Goal: Task Accomplishment & Management: Use online tool/utility

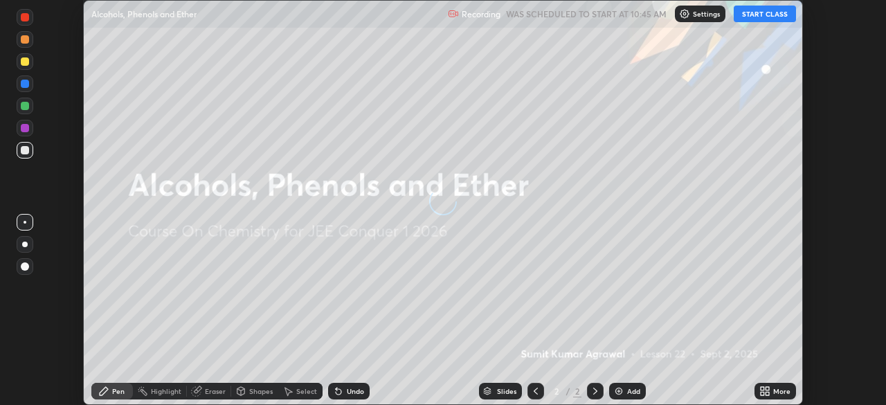
scroll to position [405, 885]
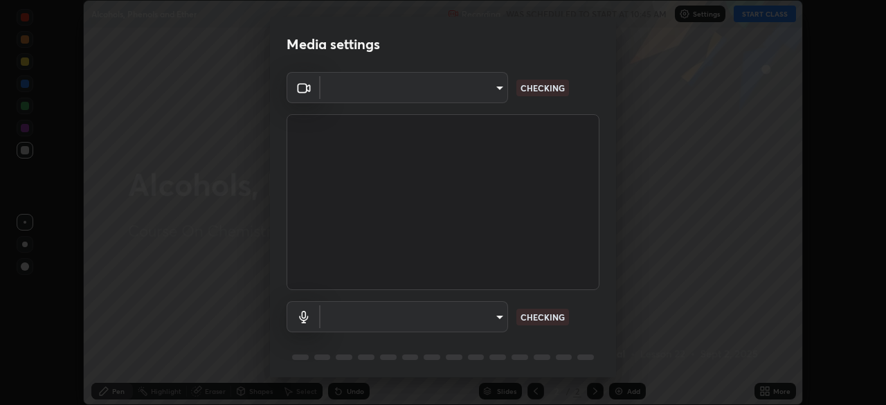
type input "ffb915138f5094fbba49c7dcbdc0b3377f3315ea980a35094b33733fc21d282d"
type input "3fb3650eade0ec0a1bd0a7d1f87ca9eb5d548a38c0fe8b6180c3065924ba7fd6"
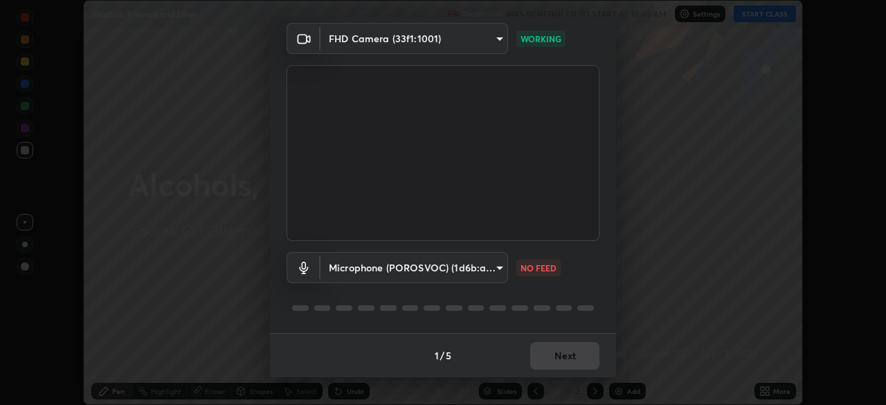
click at [660, 245] on div "Media settings FHD Camera (33f1:1001) ffb915138f5094fbba49c7dcbdc0b3377f3315ea9…" at bounding box center [443, 202] width 886 height 405
click at [656, 170] on div "Media settings FHD Camera (33f1:1001) ffb915138f5094fbba49c7dcbdc0b3377f3315ea9…" at bounding box center [443, 202] width 886 height 405
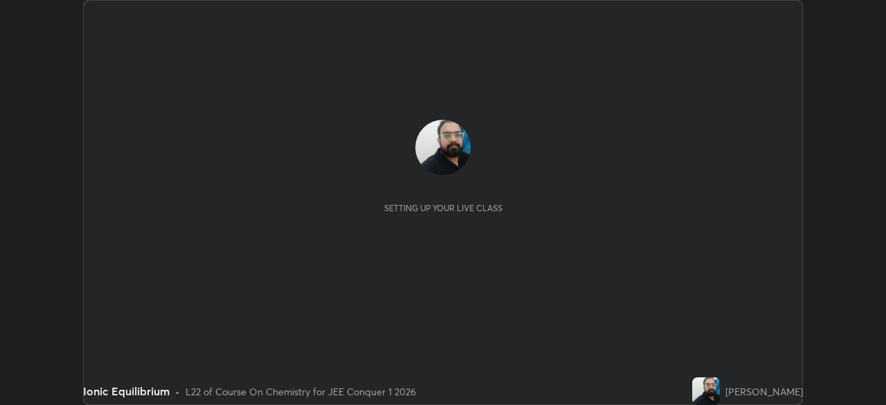
scroll to position [405, 885]
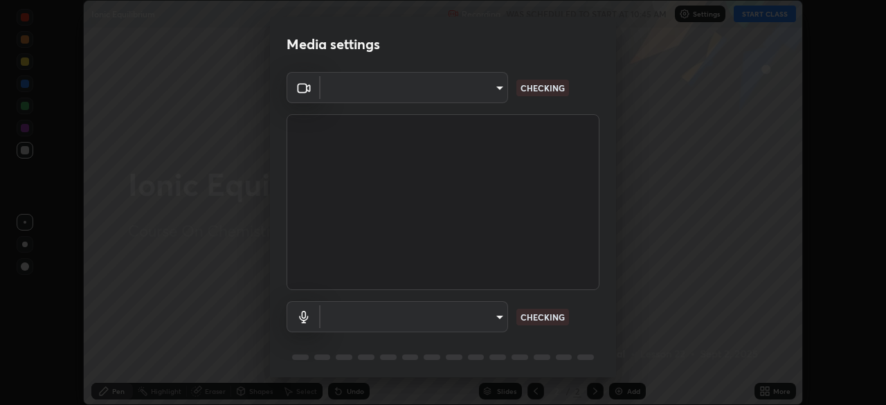
type input "ffb915138f5094fbba49c7dcbdc0b3377f3315ea980a35094b33733fc21d282d"
click at [471, 314] on body "Erase all Ionic Equilibrium Recording WAS SCHEDULED TO START AT 10:45 AM Settin…" at bounding box center [443, 202] width 886 height 405
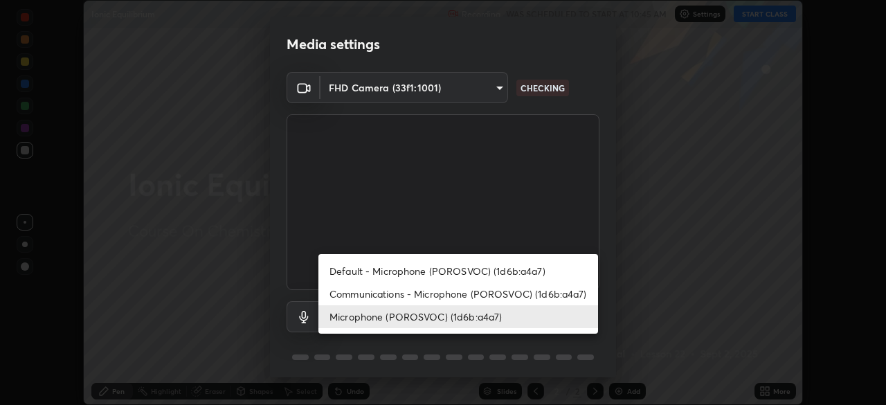
click at [429, 293] on li "Communications - Microphone (POROSVOC) (1d6b:a4a7)" at bounding box center [458, 293] width 280 height 23
type input "communications"
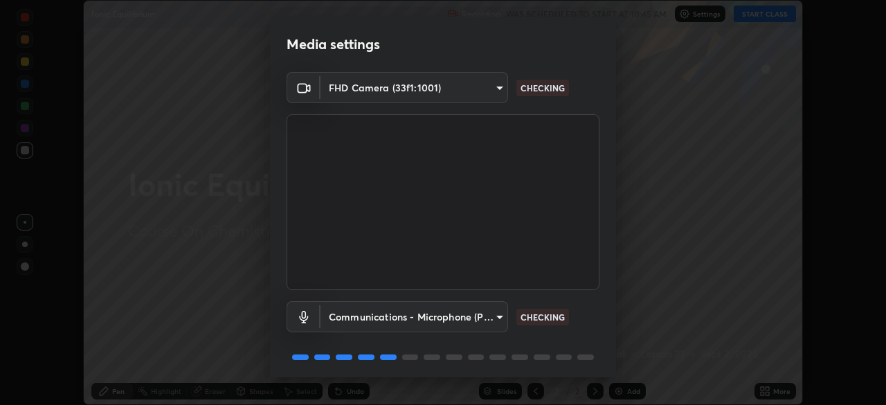
scroll to position [49, 0]
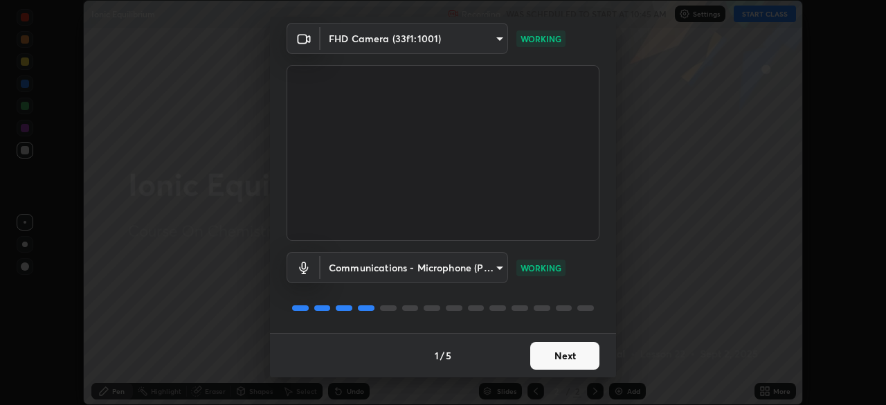
click at [560, 357] on button "Next" at bounding box center [564, 356] width 69 height 28
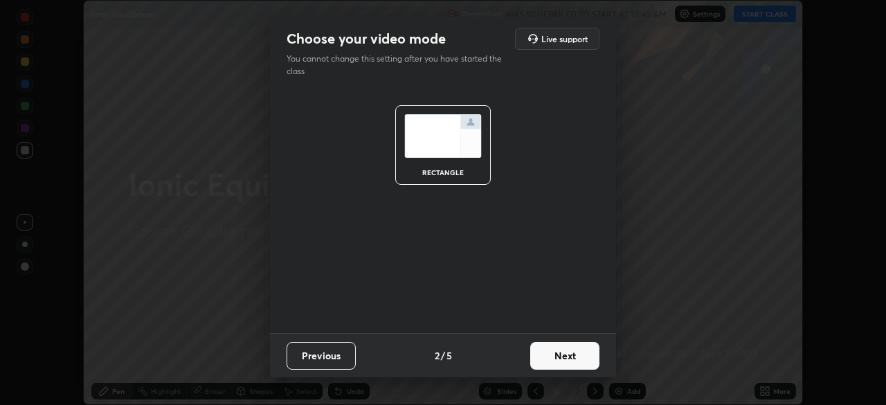
scroll to position [0, 0]
click at [564, 357] on button "Next" at bounding box center [564, 356] width 69 height 28
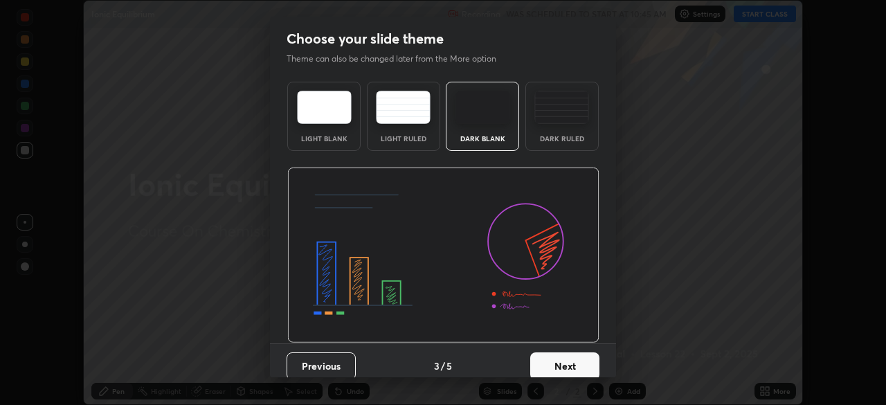
click at [570, 362] on button "Next" at bounding box center [564, 366] width 69 height 28
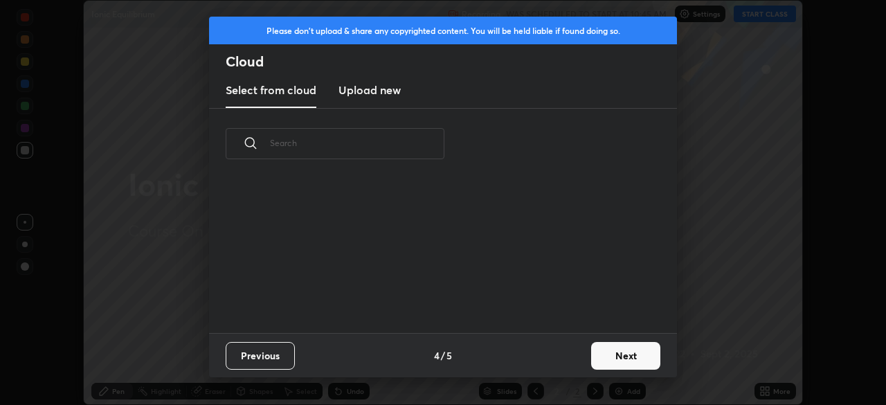
click at [622, 360] on button "Next" at bounding box center [625, 356] width 69 height 28
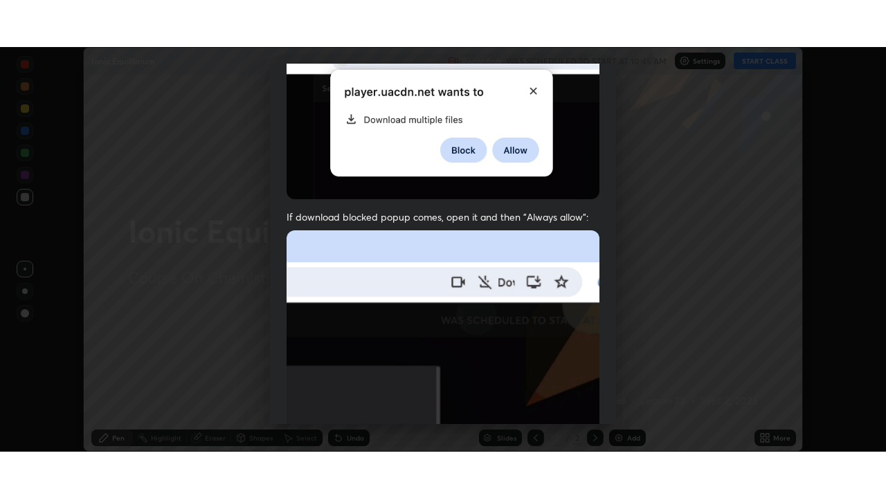
scroll to position [332, 0]
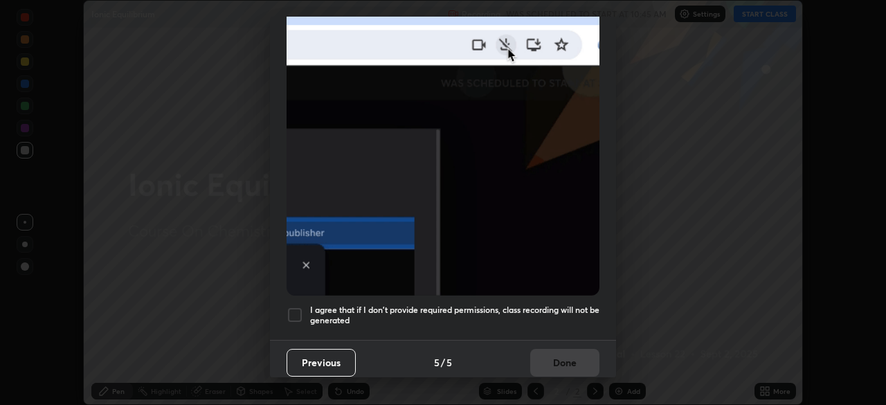
click at [291, 309] on div at bounding box center [295, 315] width 17 height 17
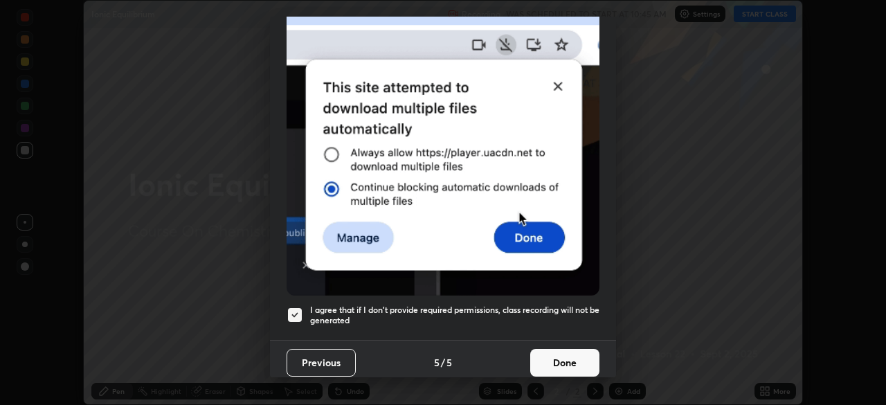
click at [546, 350] on button "Done" at bounding box center [564, 363] width 69 height 28
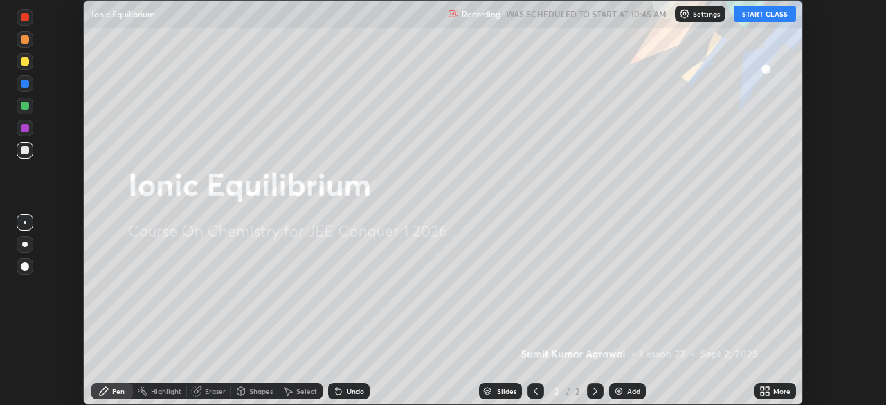
click at [757, 16] on button "START CLASS" at bounding box center [765, 14] width 62 height 17
click at [768, 390] on icon at bounding box center [767, 388] width 3 height 3
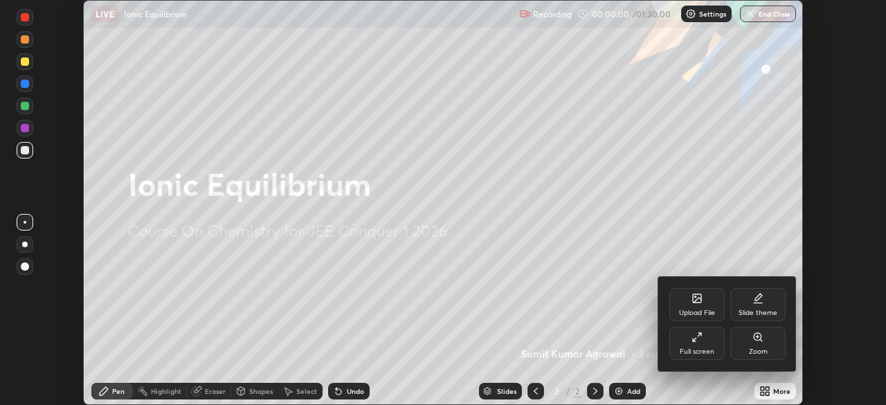
click at [691, 344] on div "Full screen" at bounding box center [696, 343] width 55 height 33
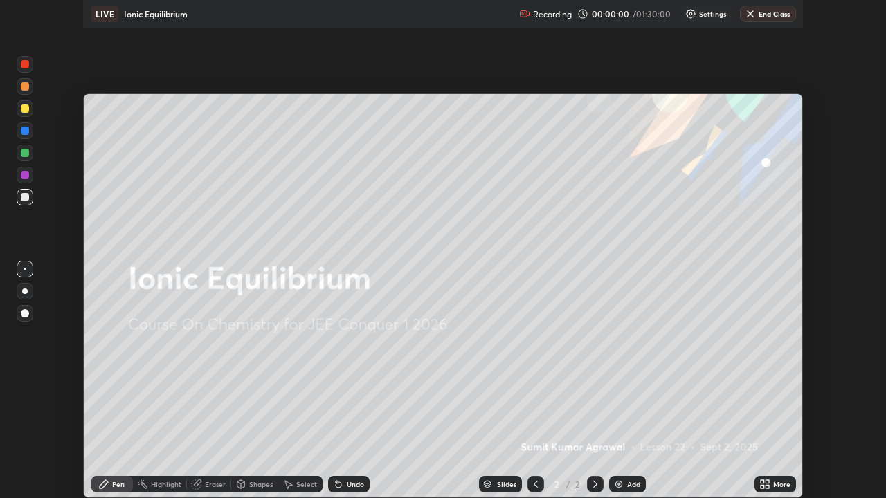
scroll to position [498, 886]
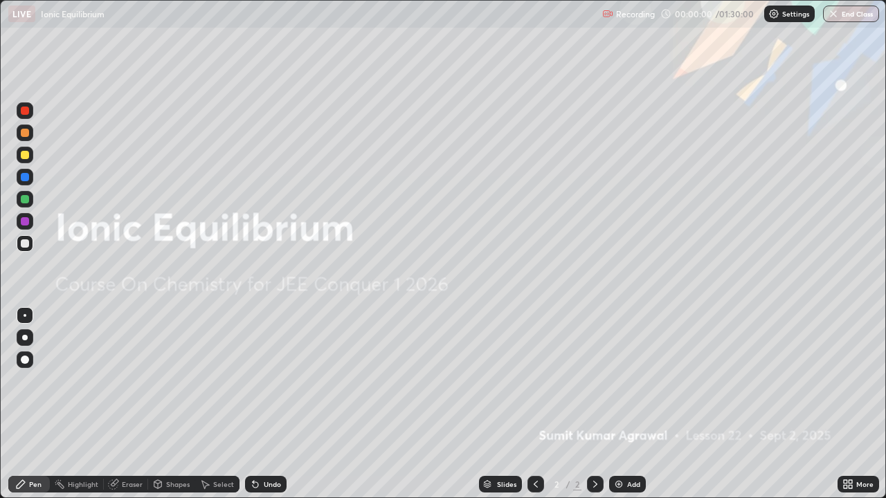
click at [625, 404] on div "Add" at bounding box center [627, 484] width 37 height 17
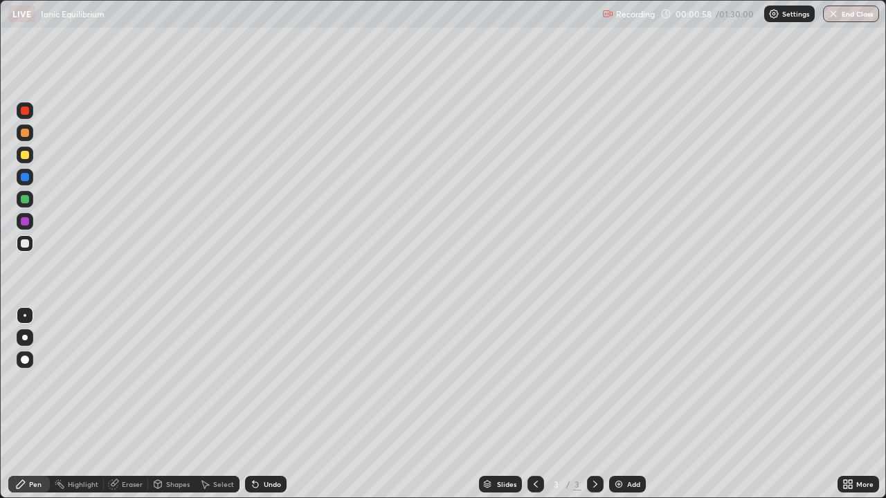
click at [275, 404] on div "Undo" at bounding box center [272, 484] width 17 height 7
click at [273, 404] on div "Undo" at bounding box center [266, 484] width 42 height 17
click at [265, 404] on div "Undo" at bounding box center [266, 484] width 42 height 17
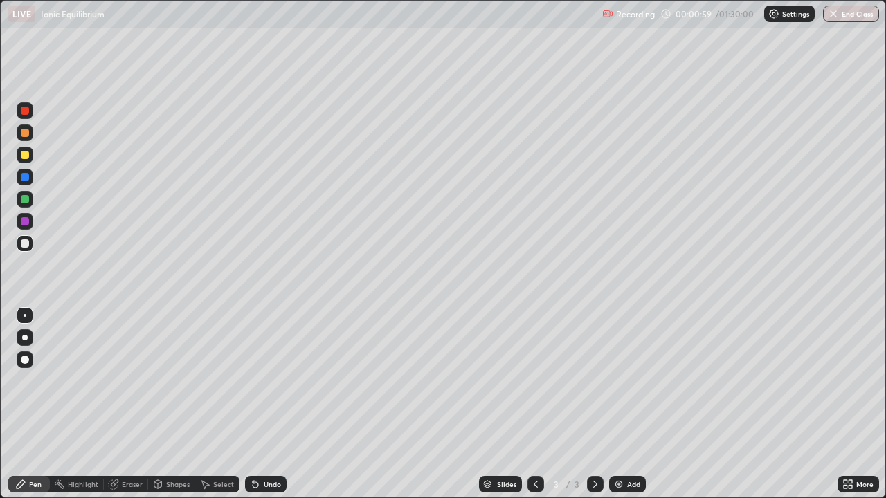
click at [267, 404] on div "Undo" at bounding box center [263, 485] width 47 height 28
click at [264, 404] on div "Undo" at bounding box center [272, 484] width 17 height 7
click at [280, 404] on div "Undo" at bounding box center [263, 485] width 47 height 28
click at [272, 404] on div "Undo" at bounding box center [272, 484] width 17 height 7
click at [260, 404] on div "Undo" at bounding box center [266, 484] width 42 height 17
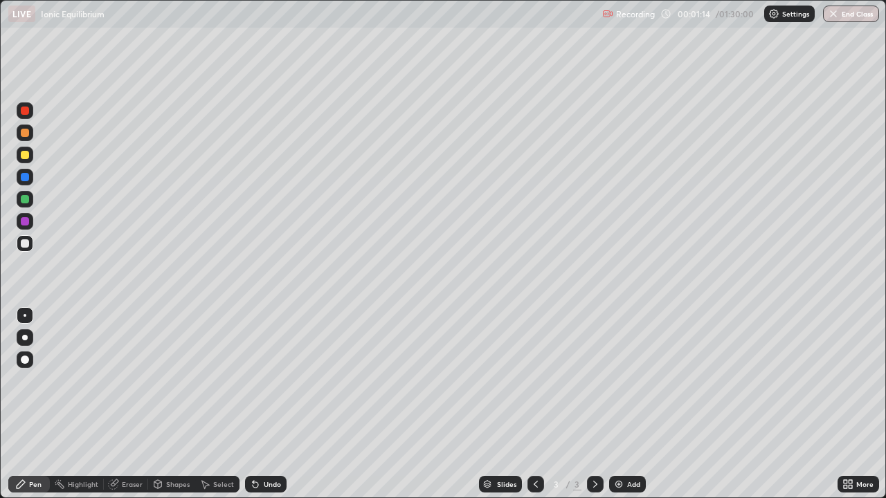
click at [258, 404] on icon at bounding box center [255, 484] width 11 height 11
click at [267, 404] on div "Undo" at bounding box center [272, 484] width 17 height 7
click at [261, 404] on div "Undo" at bounding box center [266, 484] width 42 height 17
click at [259, 404] on div "Undo" at bounding box center [266, 484] width 42 height 17
click at [264, 404] on div "Undo" at bounding box center [272, 484] width 17 height 7
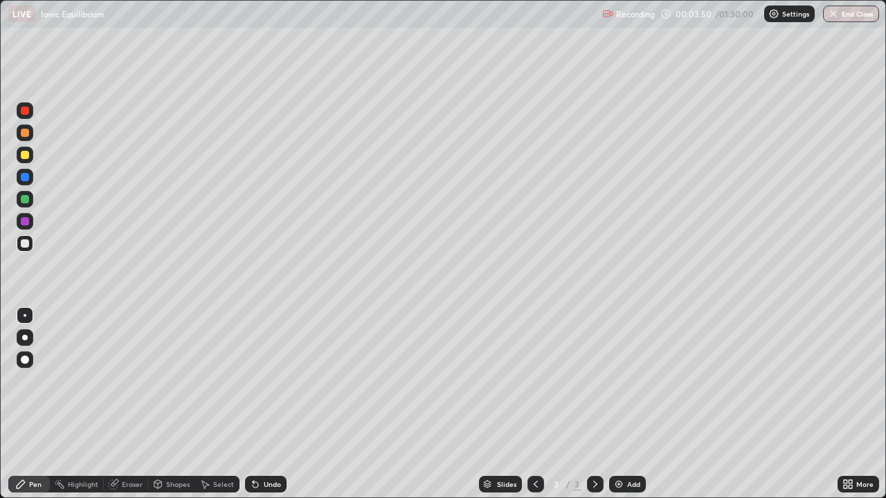
click at [631, 404] on div "Add" at bounding box center [633, 484] width 13 height 7
click at [275, 404] on div "Undo" at bounding box center [272, 484] width 17 height 7
click at [273, 404] on div "Undo" at bounding box center [266, 484] width 42 height 17
click at [624, 404] on div "Add" at bounding box center [627, 484] width 37 height 17
click at [269, 404] on div "Undo" at bounding box center [272, 484] width 17 height 7
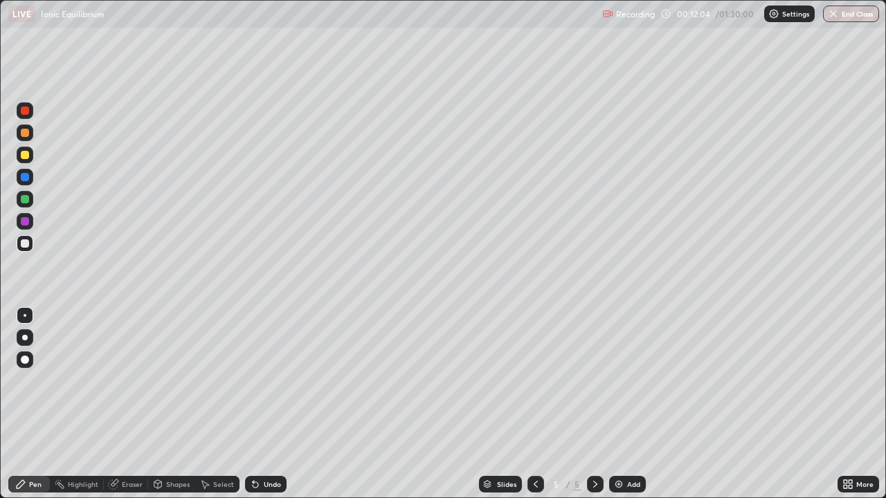
click at [259, 404] on div "Undo" at bounding box center [266, 484] width 42 height 17
click at [269, 404] on div "Undo" at bounding box center [272, 484] width 17 height 7
click at [619, 404] on img at bounding box center [618, 484] width 11 height 11
click at [280, 404] on div "Undo" at bounding box center [266, 484] width 42 height 17
click at [262, 404] on div "Undo" at bounding box center [266, 484] width 42 height 17
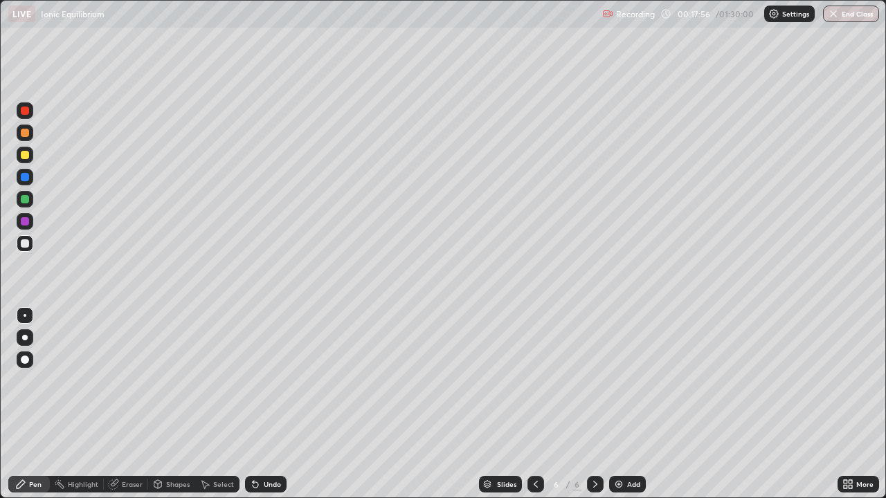
click at [631, 404] on div "Add" at bounding box center [627, 484] width 37 height 17
click at [267, 404] on div "Undo" at bounding box center [266, 484] width 42 height 17
click at [271, 404] on div "Undo" at bounding box center [272, 484] width 17 height 7
click at [270, 404] on div "Undo" at bounding box center [272, 484] width 17 height 7
click at [771, 404] on div "Slides 7 / 7 Add" at bounding box center [562, 485] width 551 height 28
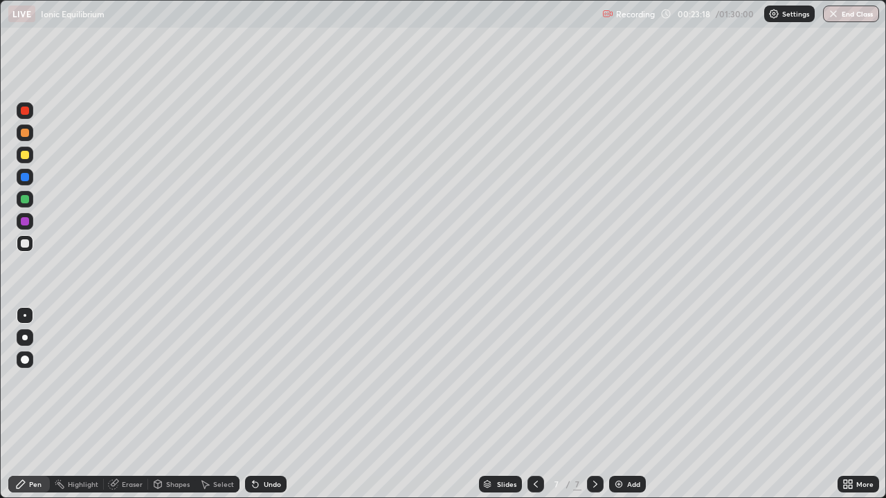
click at [839, 404] on div "More" at bounding box center [859, 485] width 42 height 28
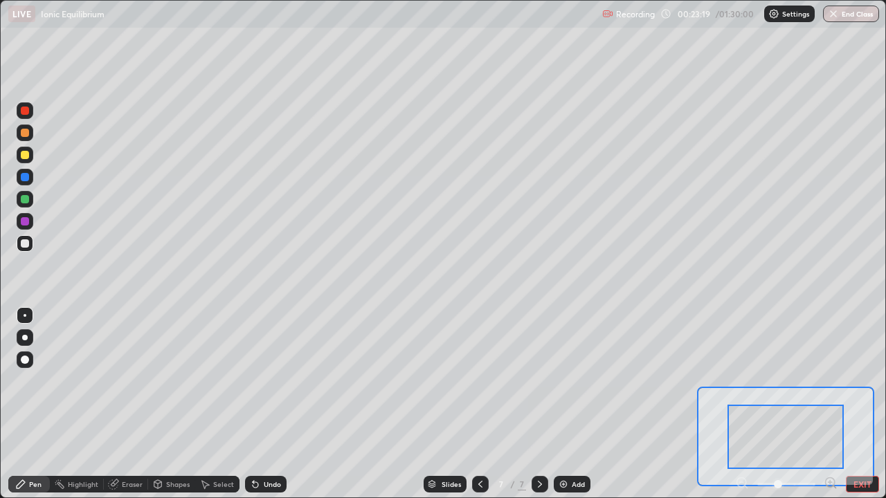
click at [838, 404] on div at bounding box center [786, 437] width 116 height 64
click at [856, 404] on button "EXIT" at bounding box center [862, 484] width 33 height 17
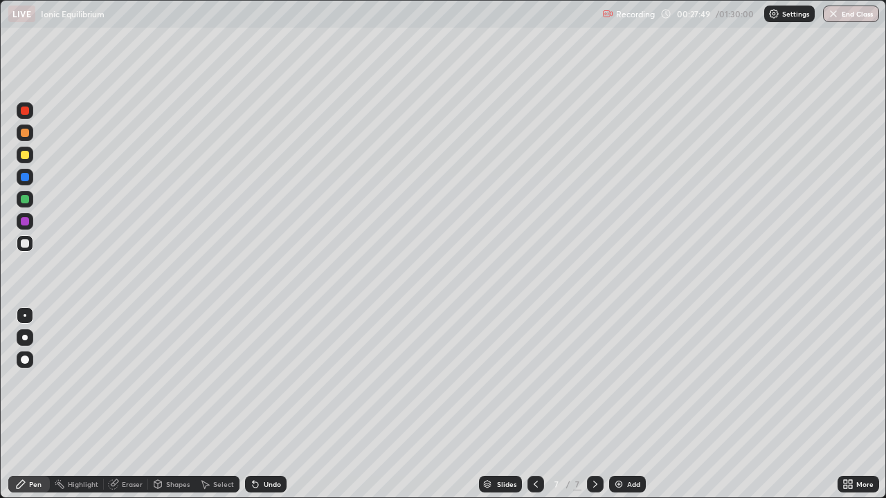
click at [620, 404] on img at bounding box center [618, 484] width 11 height 11
click at [278, 404] on div "Undo" at bounding box center [272, 484] width 17 height 7
click at [281, 404] on div "Undo" at bounding box center [266, 484] width 42 height 17
click at [273, 404] on div "Undo" at bounding box center [272, 484] width 17 height 7
click at [270, 404] on div "Undo" at bounding box center [272, 484] width 17 height 7
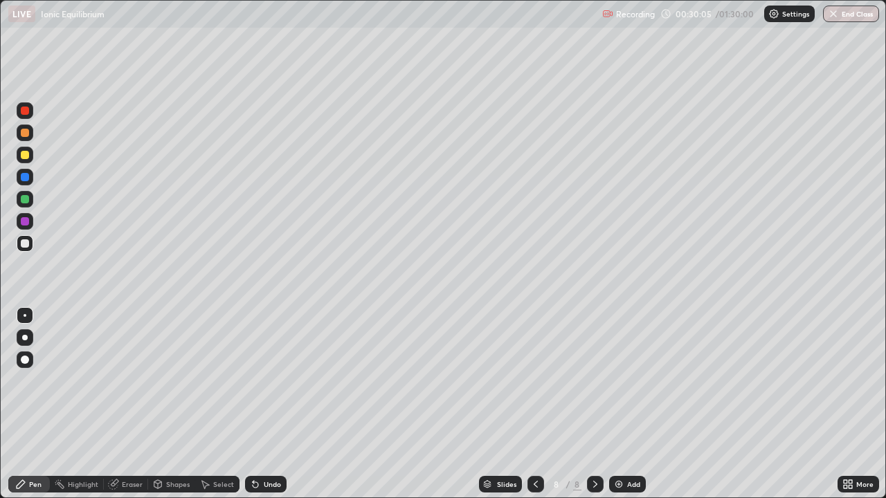
click at [267, 404] on div "Undo" at bounding box center [272, 484] width 17 height 7
click at [282, 404] on div "Undo" at bounding box center [266, 484] width 42 height 17
click at [278, 404] on div "Undo" at bounding box center [272, 484] width 17 height 7
click at [534, 404] on icon at bounding box center [535, 484] width 11 height 11
click at [595, 404] on icon at bounding box center [595, 484] width 11 height 11
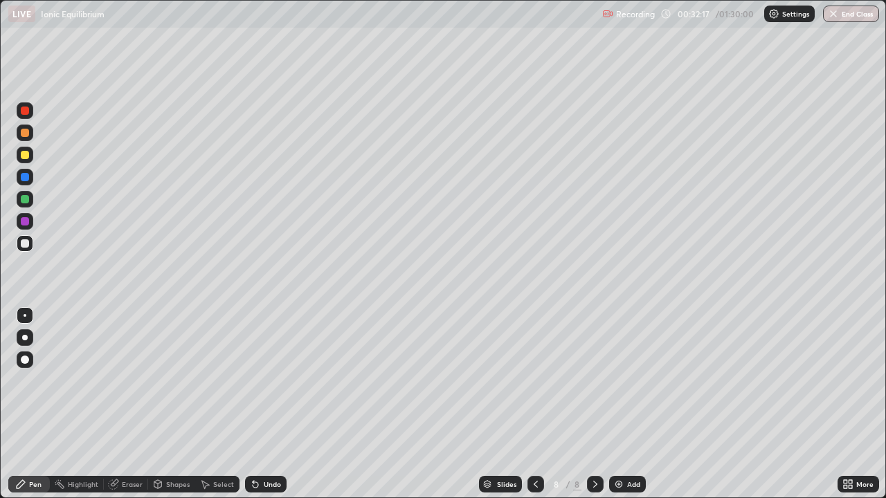
click at [125, 404] on div "Eraser" at bounding box center [132, 484] width 21 height 7
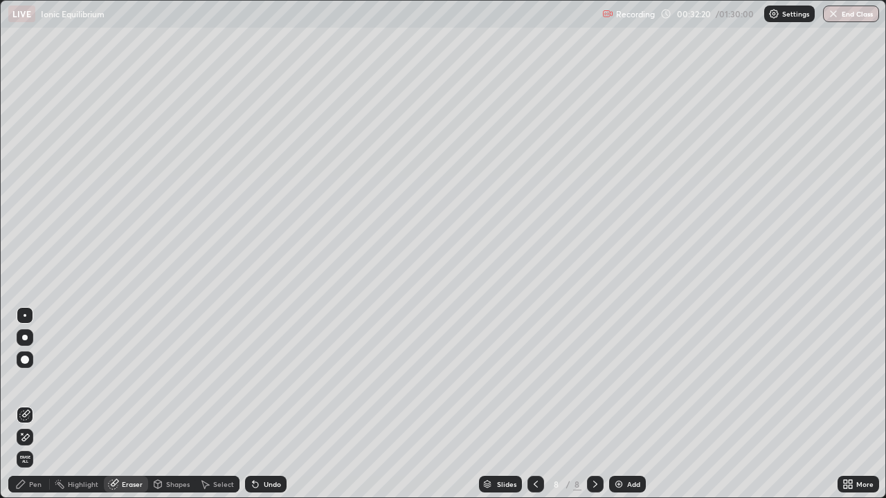
click at [33, 404] on div "Pen" at bounding box center [35, 484] width 12 height 7
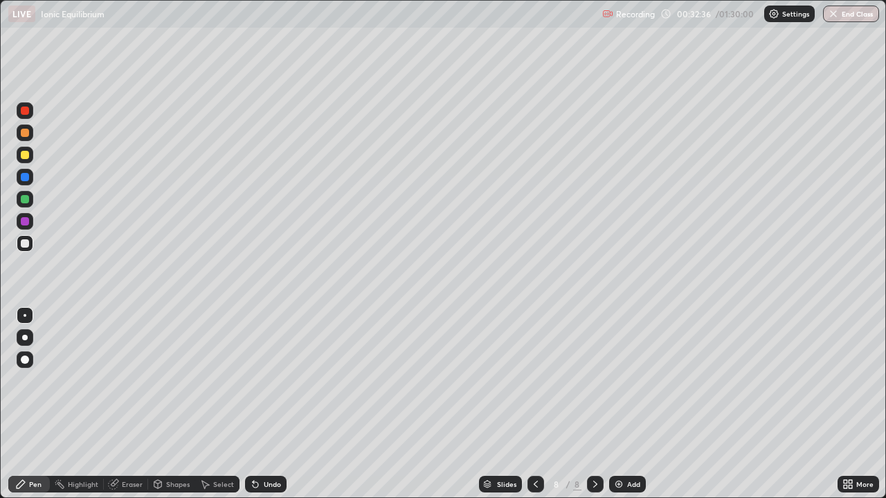
click at [866, 404] on div "More" at bounding box center [859, 485] width 42 height 28
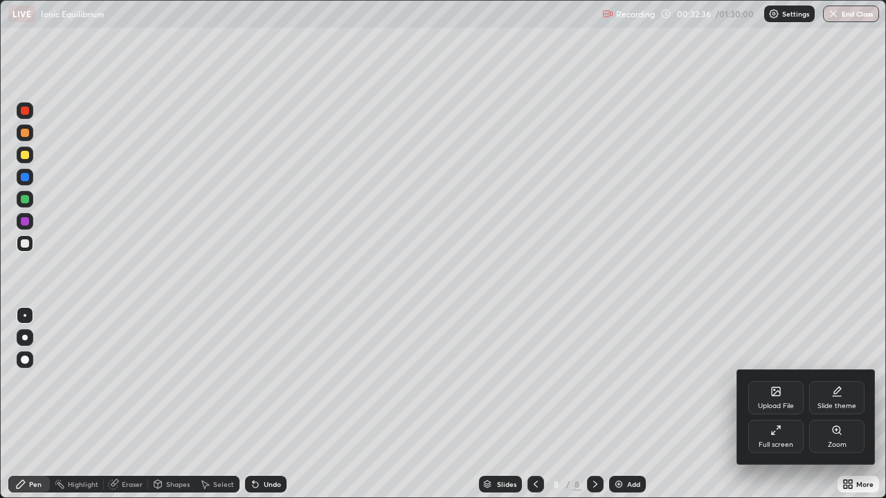
click at [874, 404] on div "Upload File Slide theme Full screen Zoom" at bounding box center [806, 417] width 138 height 94
click at [880, 404] on div at bounding box center [443, 249] width 886 height 498
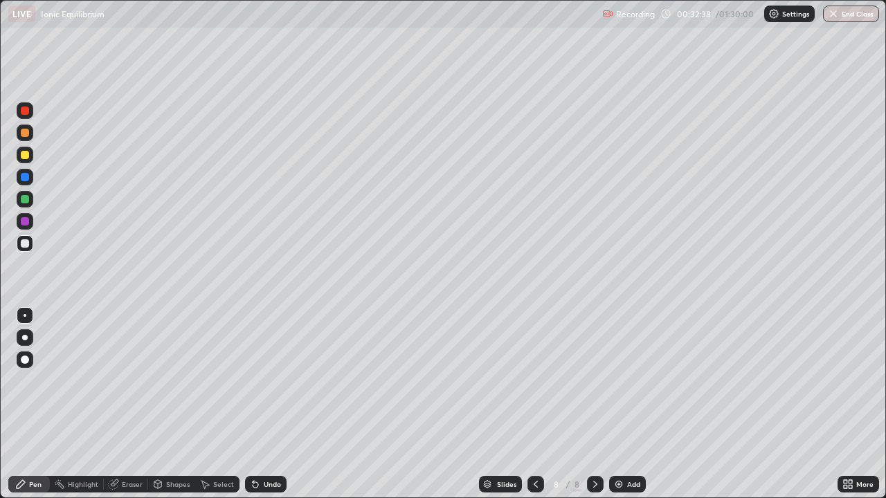
click at [872, 404] on div "More" at bounding box center [859, 484] width 42 height 17
click at [117, 404] on icon at bounding box center [115, 483] width 8 height 7
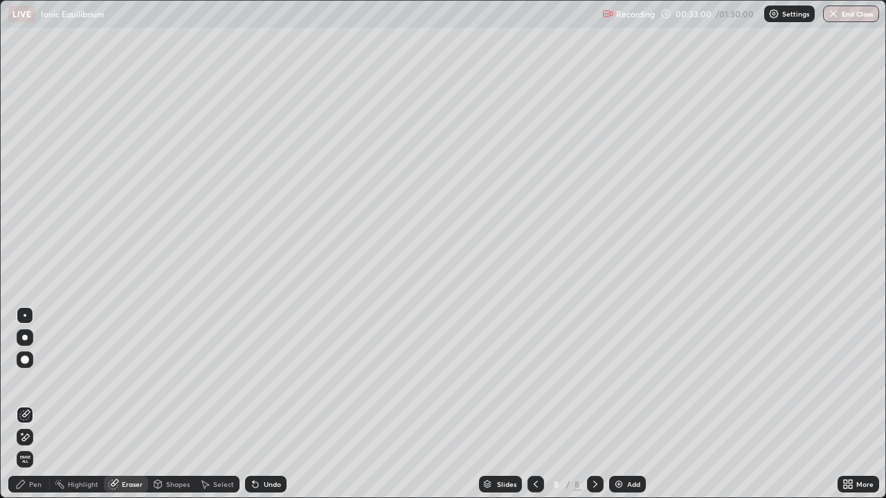
click at [37, 404] on div "Pen" at bounding box center [35, 484] width 12 height 7
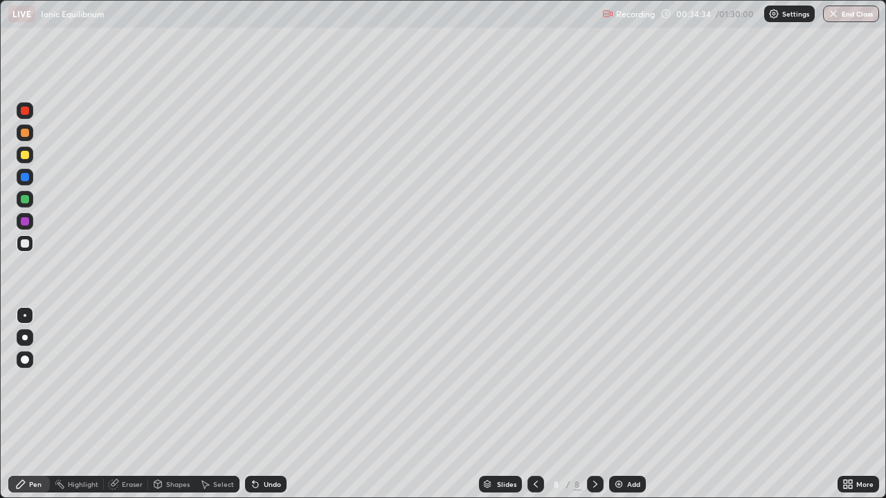
click at [632, 404] on div "Add" at bounding box center [633, 484] width 13 height 7
click at [270, 404] on div "Undo" at bounding box center [272, 484] width 17 height 7
click at [536, 404] on icon at bounding box center [535, 484] width 11 height 11
click at [623, 404] on img at bounding box center [618, 484] width 11 height 11
click at [534, 404] on icon at bounding box center [535, 484] width 11 height 11
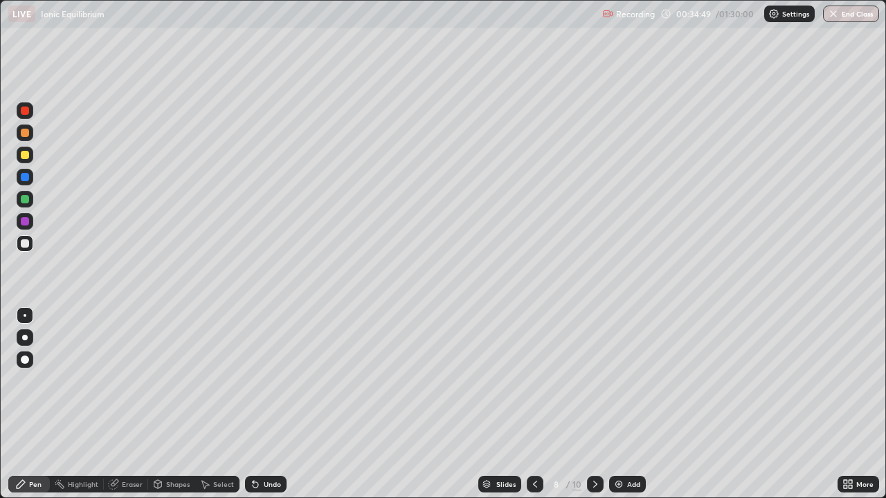
click at [592, 404] on icon at bounding box center [595, 484] width 11 height 11
click at [595, 404] on icon at bounding box center [595, 484] width 4 height 7
click at [138, 404] on div "Eraser" at bounding box center [132, 484] width 21 height 7
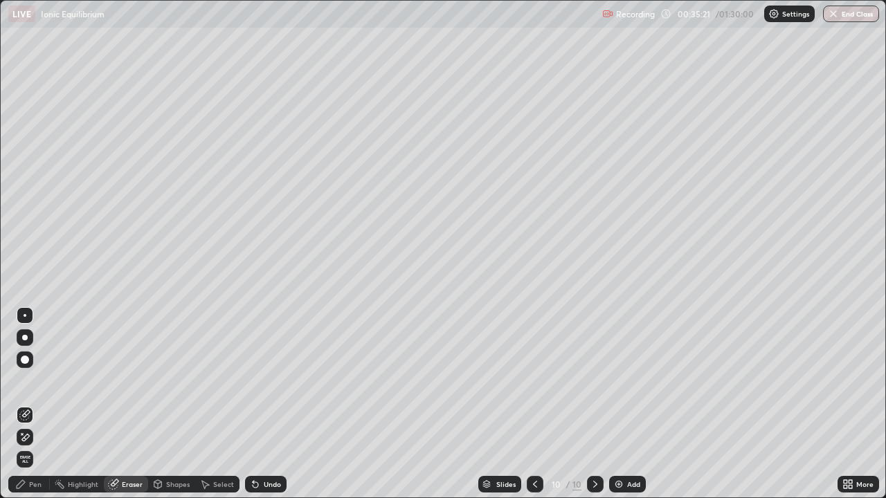
click at [35, 404] on div "Pen" at bounding box center [35, 484] width 12 height 7
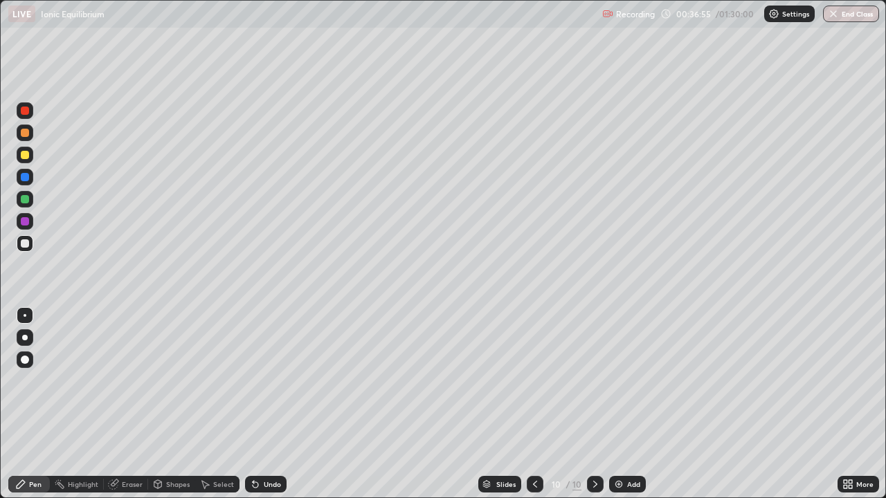
click at [534, 404] on icon at bounding box center [535, 484] width 11 height 11
click at [528, 404] on div at bounding box center [535, 484] width 17 height 17
click at [594, 404] on icon at bounding box center [595, 484] width 4 height 7
click at [594, 404] on icon at bounding box center [595, 484] width 11 height 11
click at [534, 404] on icon at bounding box center [535, 484] width 11 height 11
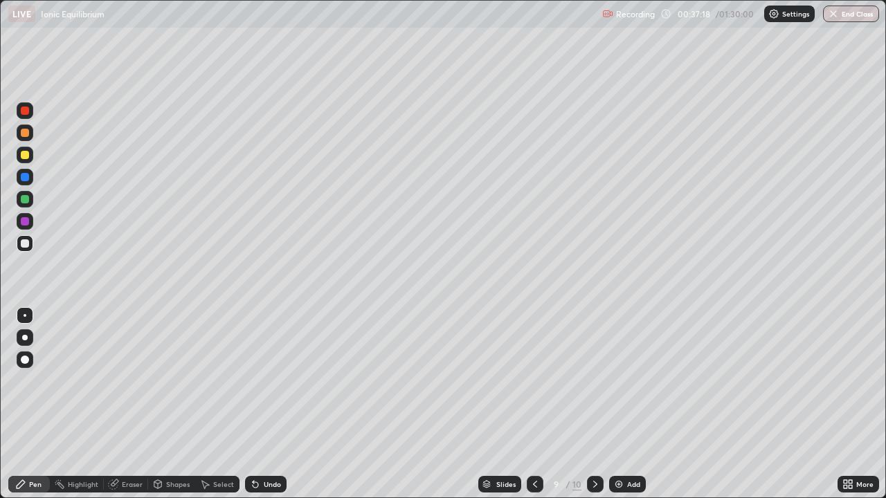
click at [536, 404] on icon at bounding box center [535, 484] width 11 height 11
click at [592, 404] on div at bounding box center [595, 484] width 17 height 17
click at [592, 404] on icon at bounding box center [595, 484] width 11 height 11
click at [534, 404] on icon at bounding box center [535, 484] width 4 height 7
click at [594, 404] on icon at bounding box center [595, 484] width 11 height 11
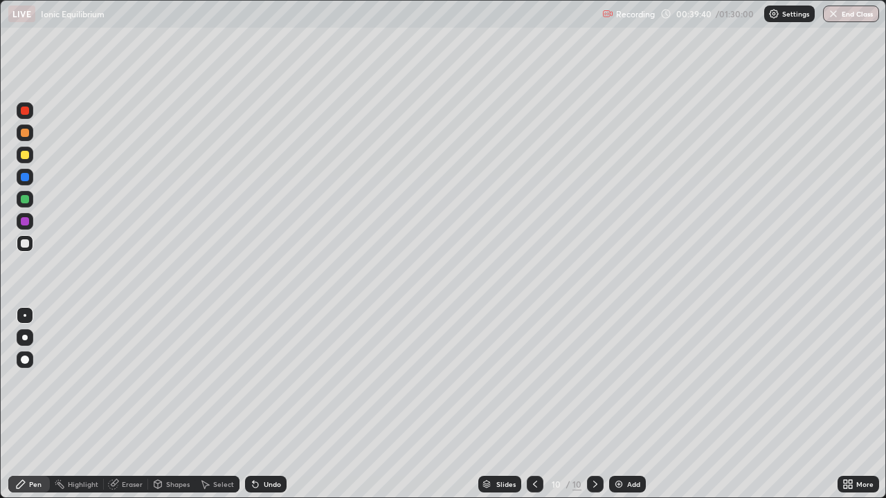
click at [135, 404] on div "Eraser" at bounding box center [132, 484] width 21 height 7
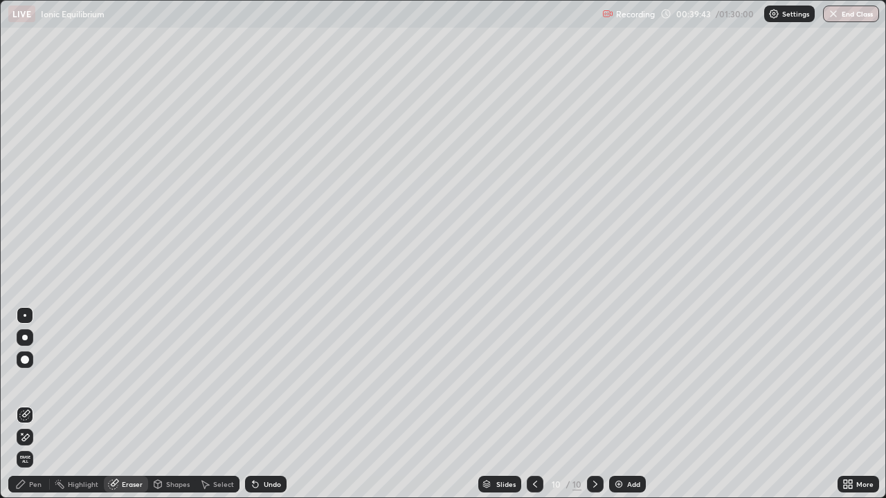
click at [37, 404] on div "Pen" at bounding box center [35, 484] width 12 height 7
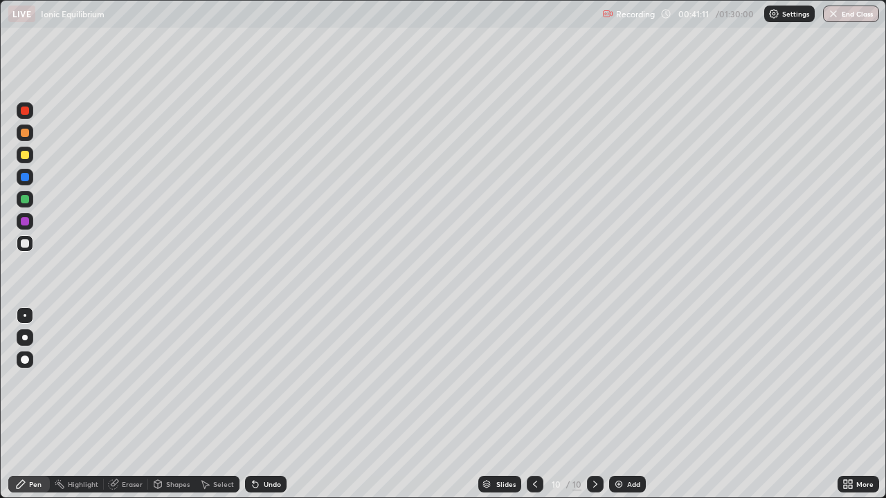
click at [624, 404] on div "Add" at bounding box center [627, 484] width 37 height 17
click at [273, 404] on div "Undo" at bounding box center [272, 484] width 17 height 7
click at [253, 404] on icon at bounding box center [253, 481] width 1 height 1
click at [264, 404] on div "Undo" at bounding box center [266, 484] width 42 height 17
click at [259, 404] on icon at bounding box center [255, 484] width 11 height 11
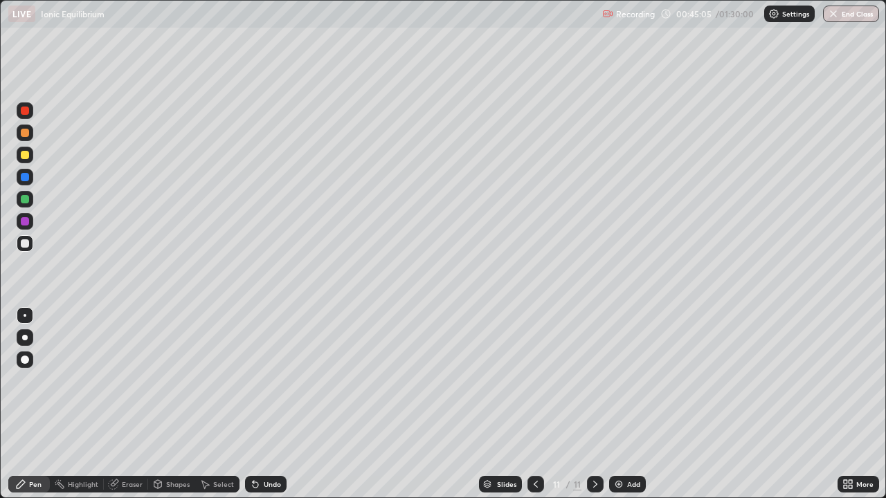
click at [271, 404] on div "Undo" at bounding box center [272, 484] width 17 height 7
click at [273, 404] on div "Undo" at bounding box center [266, 484] width 42 height 17
click at [268, 404] on div "Undo" at bounding box center [266, 484] width 42 height 17
click at [271, 404] on div "Undo" at bounding box center [272, 484] width 17 height 7
click at [616, 404] on img at bounding box center [618, 484] width 11 height 11
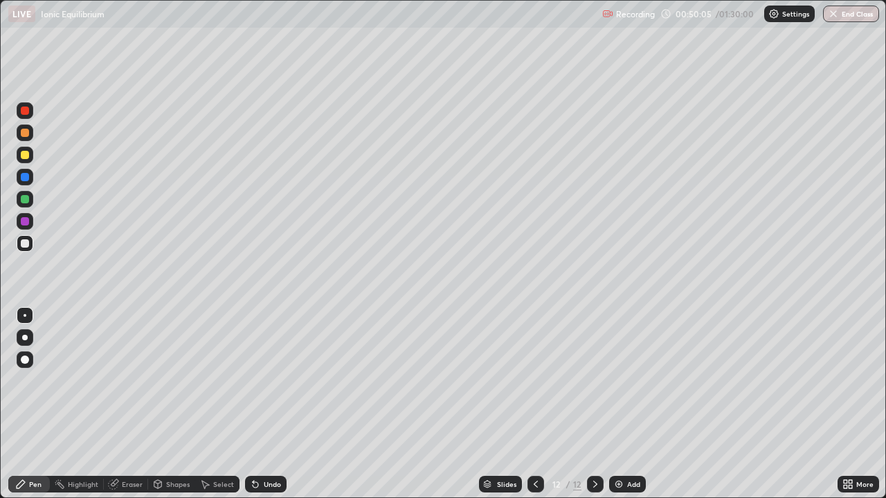
click at [258, 404] on div "Undo" at bounding box center [266, 484] width 42 height 17
click at [266, 404] on div "Undo" at bounding box center [266, 484] width 42 height 17
click at [264, 404] on div "Undo" at bounding box center [272, 484] width 17 height 7
click at [135, 404] on div "Eraser" at bounding box center [126, 484] width 44 height 17
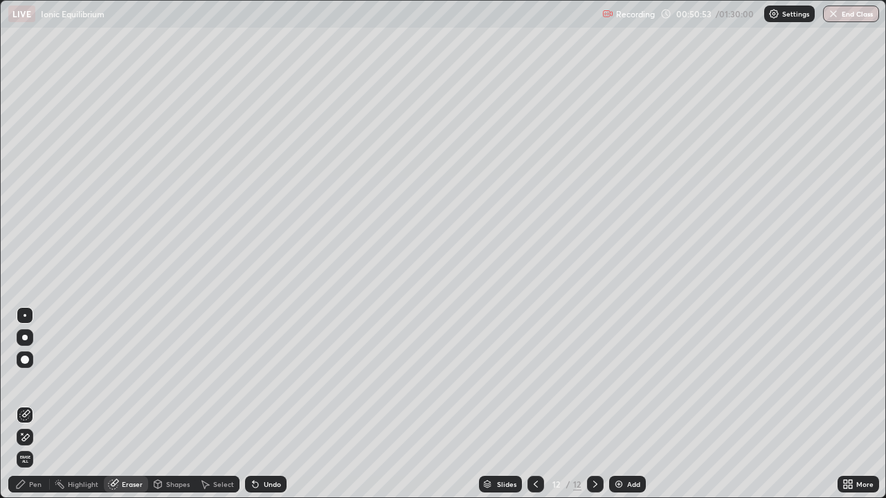
click at [38, 404] on div "Pen" at bounding box center [35, 484] width 12 height 7
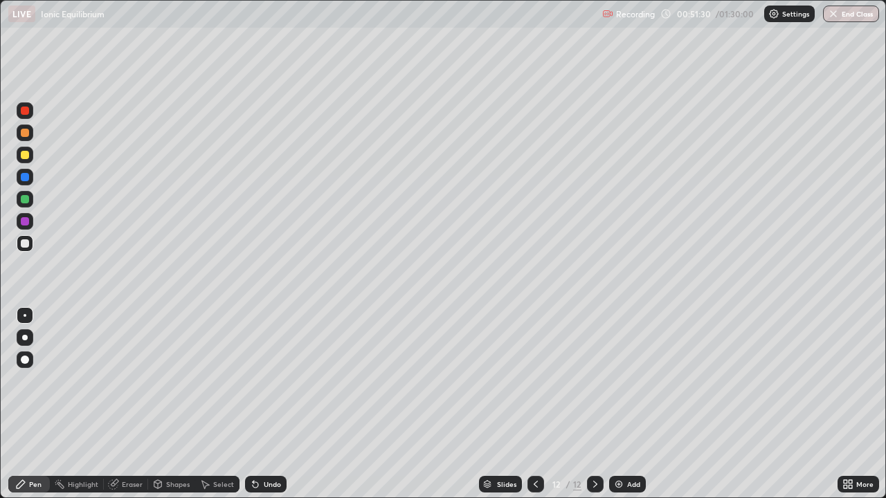
click at [134, 404] on div "Eraser" at bounding box center [132, 484] width 21 height 7
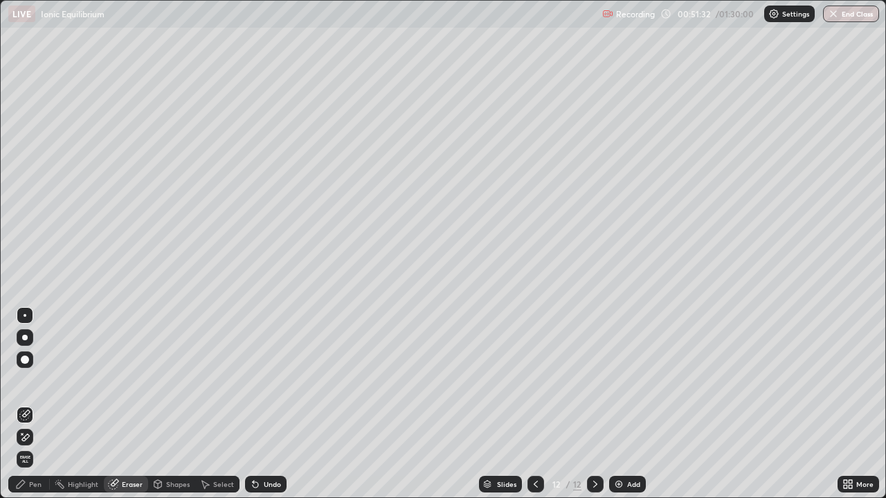
click at [37, 404] on div "Pen" at bounding box center [35, 484] width 12 height 7
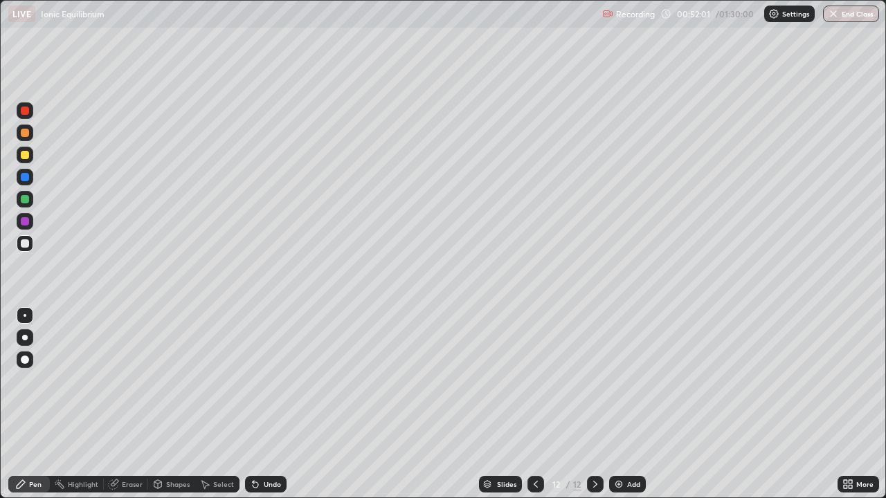
click at [130, 404] on div "Eraser" at bounding box center [132, 484] width 21 height 7
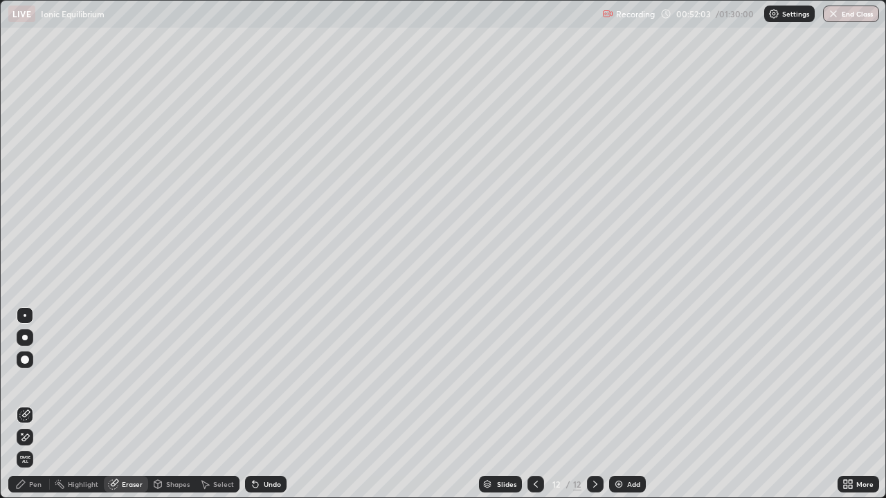
click at [27, 404] on div "Pen" at bounding box center [29, 484] width 42 height 17
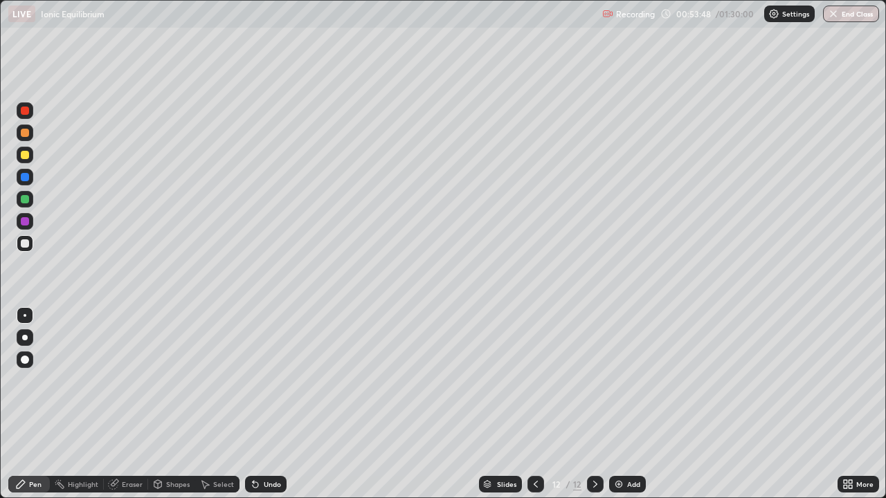
click at [264, 404] on div "Undo" at bounding box center [272, 484] width 17 height 7
click at [253, 404] on icon at bounding box center [256, 486] width 6 height 6
click at [534, 404] on div at bounding box center [536, 484] width 17 height 17
click at [595, 404] on icon at bounding box center [595, 484] width 11 height 11
click at [130, 404] on div "Eraser" at bounding box center [132, 484] width 21 height 7
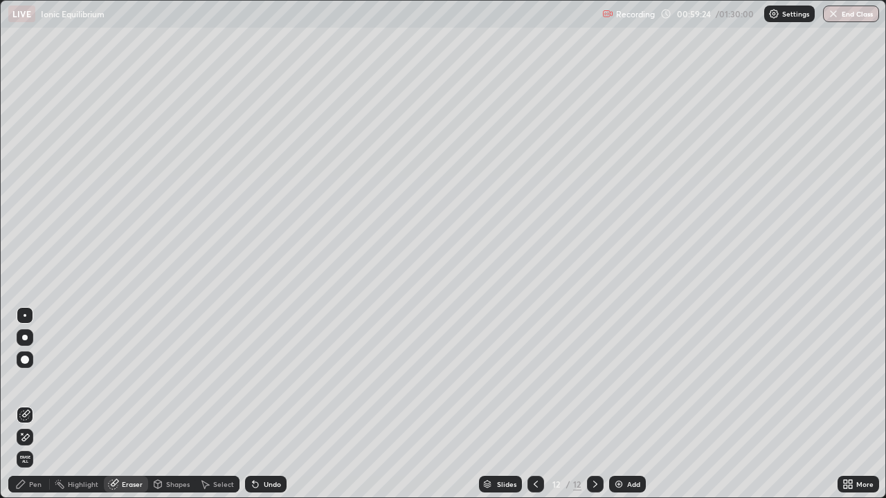
click at [30, 404] on div "Pen" at bounding box center [35, 484] width 12 height 7
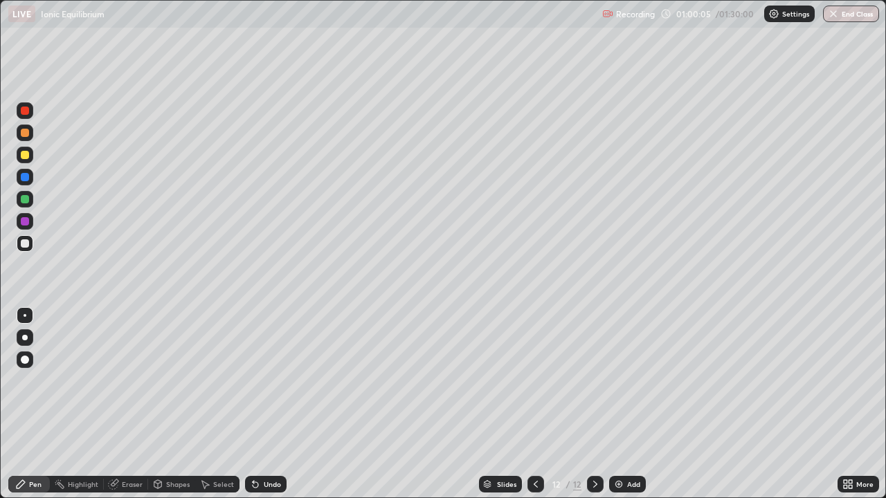
click at [273, 404] on div "Undo" at bounding box center [272, 484] width 17 height 7
click at [514, 404] on div "Slides" at bounding box center [500, 484] width 43 height 17
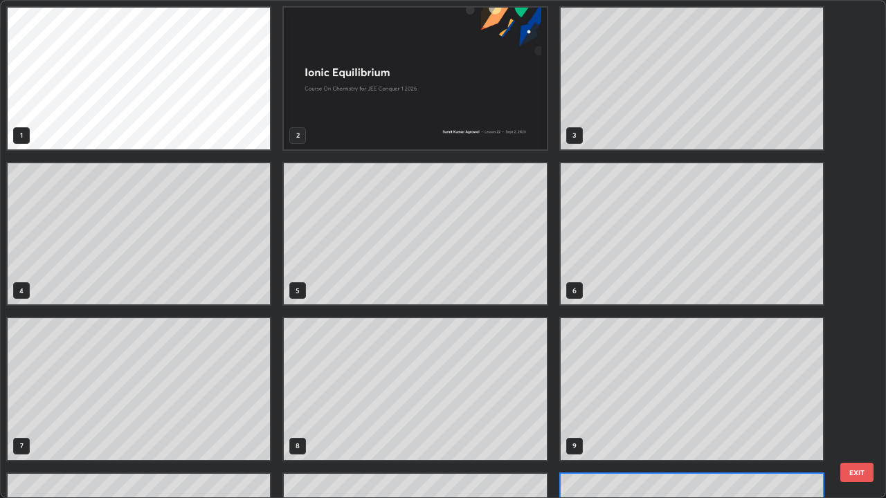
scroll to position [493, 878]
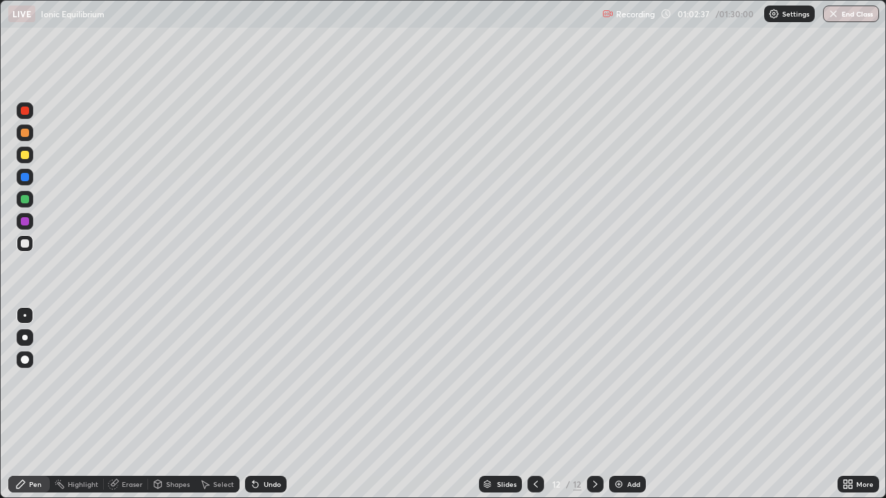
click at [622, 404] on img at bounding box center [618, 484] width 11 height 11
click at [261, 404] on div "Undo" at bounding box center [266, 484] width 42 height 17
click at [263, 404] on div "Undo" at bounding box center [266, 484] width 42 height 17
click at [260, 404] on div "Undo" at bounding box center [266, 484] width 42 height 17
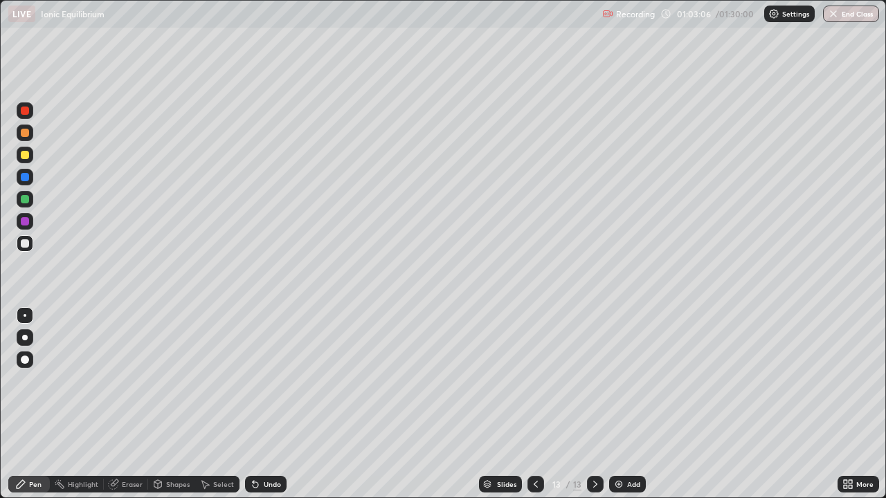
click at [260, 404] on div "Undo" at bounding box center [266, 484] width 42 height 17
click at [264, 404] on div "Undo" at bounding box center [272, 484] width 17 height 7
click at [267, 404] on div "Undo" at bounding box center [266, 484] width 42 height 17
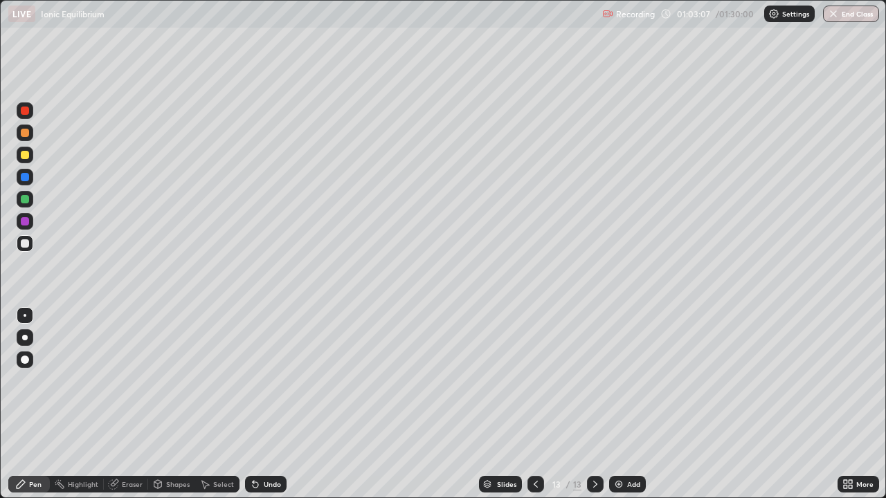
click at [271, 404] on div "Undo" at bounding box center [266, 484] width 42 height 17
click at [273, 404] on div "Undo" at bounding box center [272, 484] width 17 height 7
click at [534, 404] on icon at bounding box center [535, 484] width 11 height 11
click at [593, 404] on icon at bounding box center [595, 484] width 11 height 11
click at [267, 404] on div "Undo" at bounding box center [272, 484] width 17 height 7
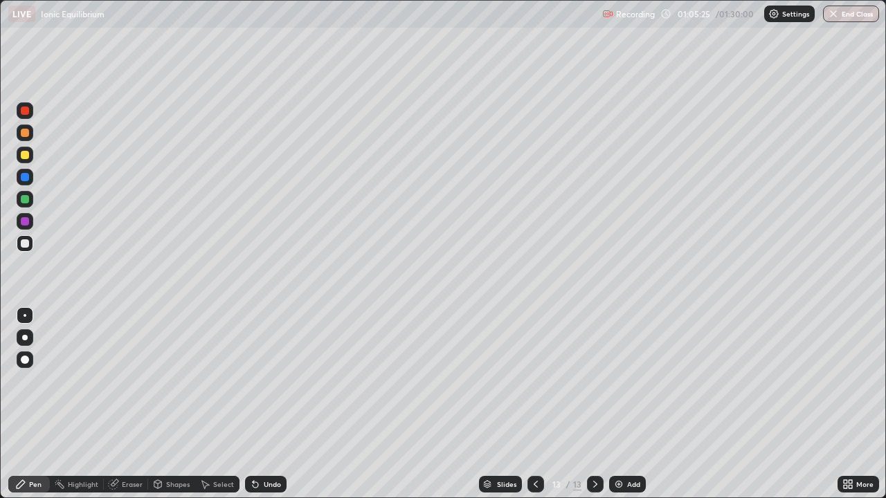
click at [533, 404] on icon at bounding box center [535, 484] width 11 height 11
click at [594, 404] on icon at bounding box center [595, 484] width 11 height 11
click at [273, 404] on div "Undo" at bounding box center [272, 484] width 17 height 7
click at [850, 18] on button "End Class" at bounding box center [851, 14] width 56 height 17
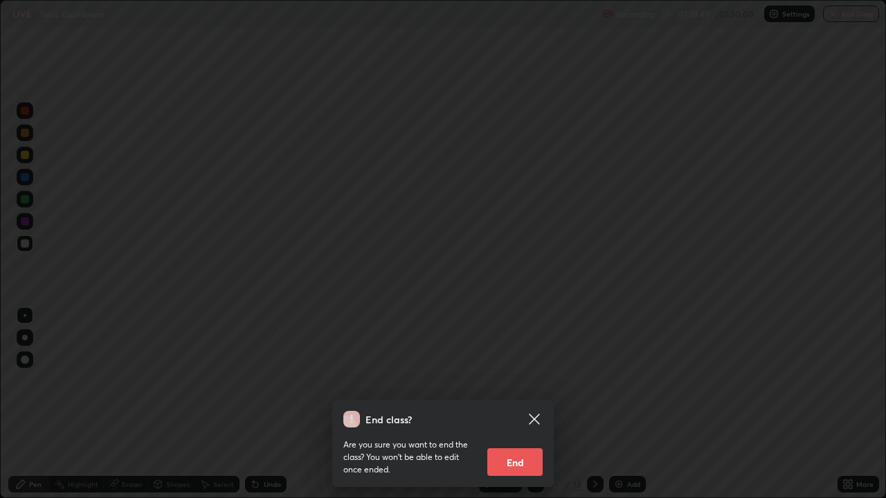
click at [511, 404] on button "End" at bounding box center [514, 463] width 55 height 28
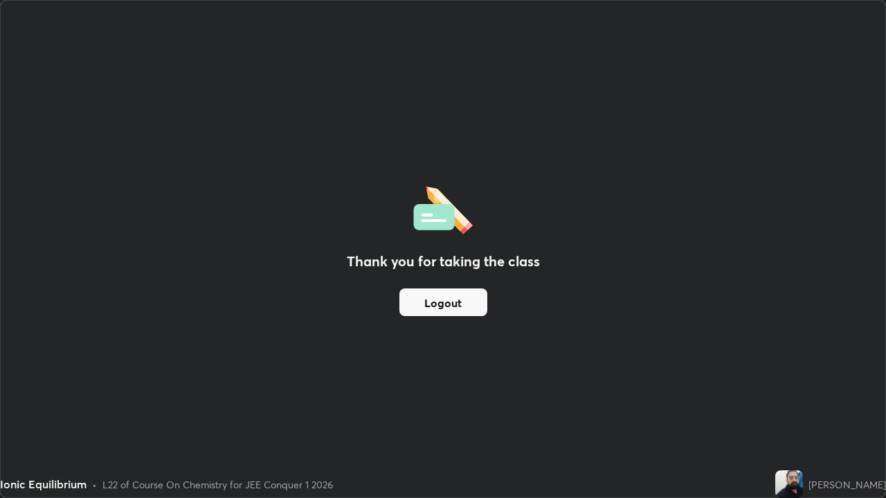
click at [440, 307] on button "Logout" at bounding box center [443, 303] width 88 height 28
